Goal: Information Seeking & Learning: Check status

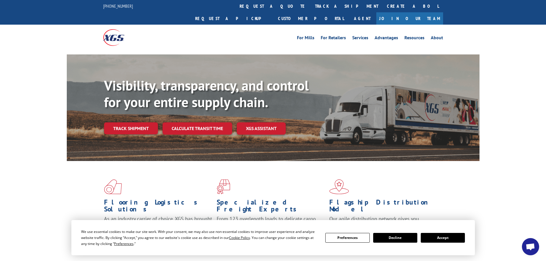
click at [448, 238] on button "Accept" at bounding box center [443, 238] width 44 height 10
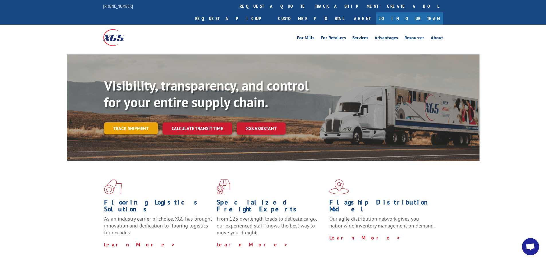
click at [125, 122] on link "Track shipment" at bounding box center [131, 128] width 54 height 12
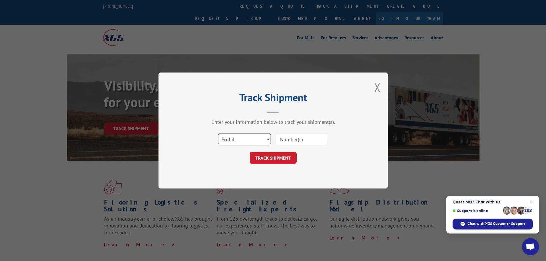
click at [256, 140] on select "Select category... Probill BOL PO" at bounding box center [244, 139] width 53 height 12
select select "bol"
click at [218, 133] on select "Select category... Probill BOL PO" at bounding box center [244, 139] width 53 height 12
click at [281, 141] on input at bounding box center [301, 139] width 53 height 12
paste input "5254259"
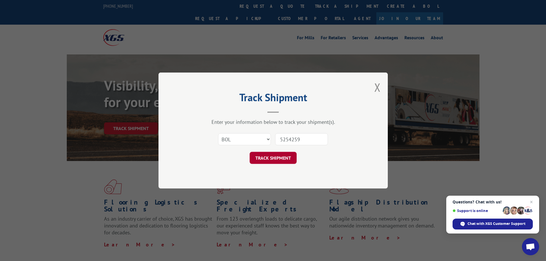
type input "5254259"
click at [274, 160] on button "TRACK SHIPMENT" at bounding box center [273, 158] width 47 height 12
